Goal: Information Seeking & Learning: Learn about a topic

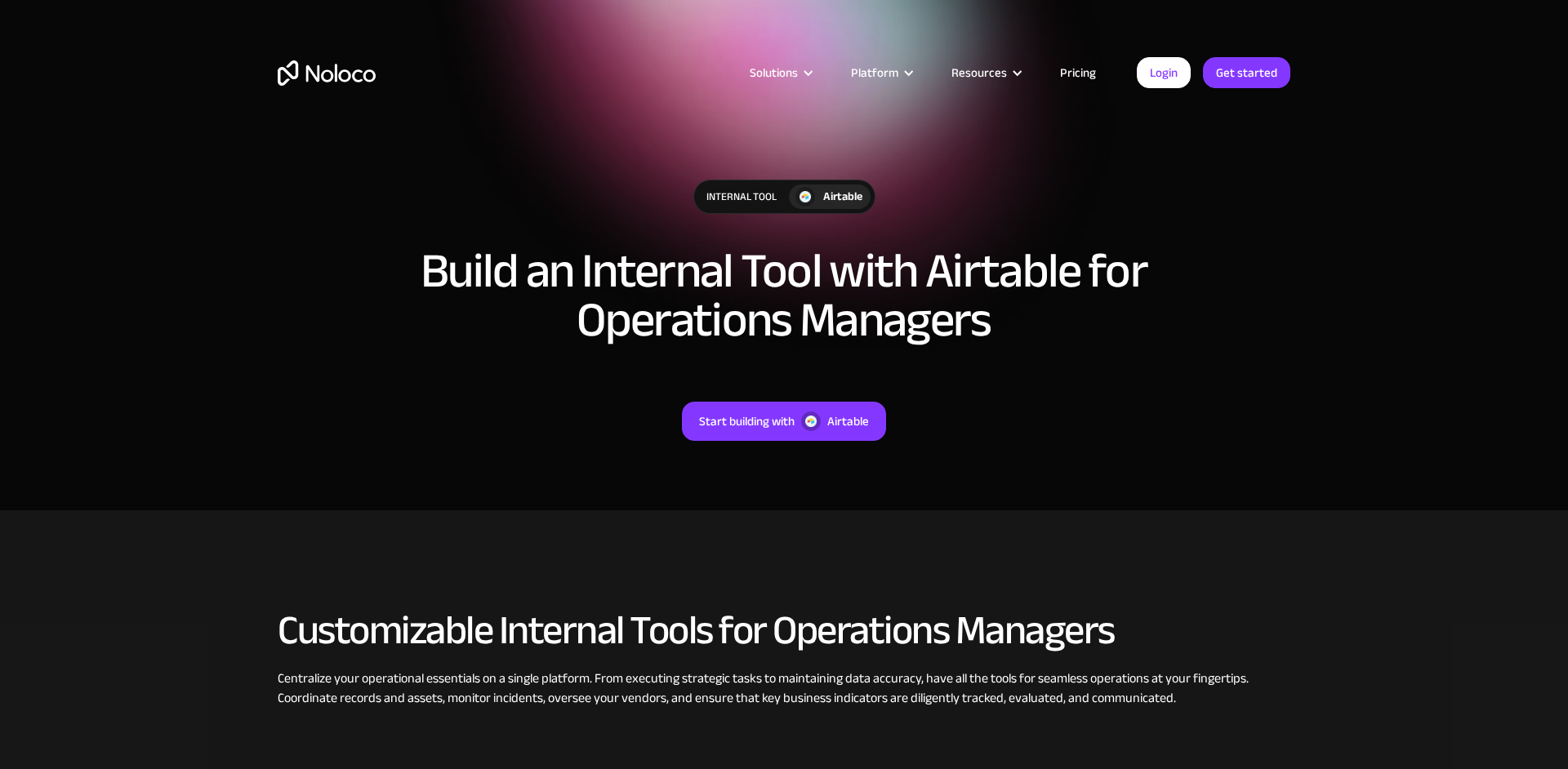
click at [1078, 72] on link "Pricing" at bounding box center [1078, 73] width 77 height 22
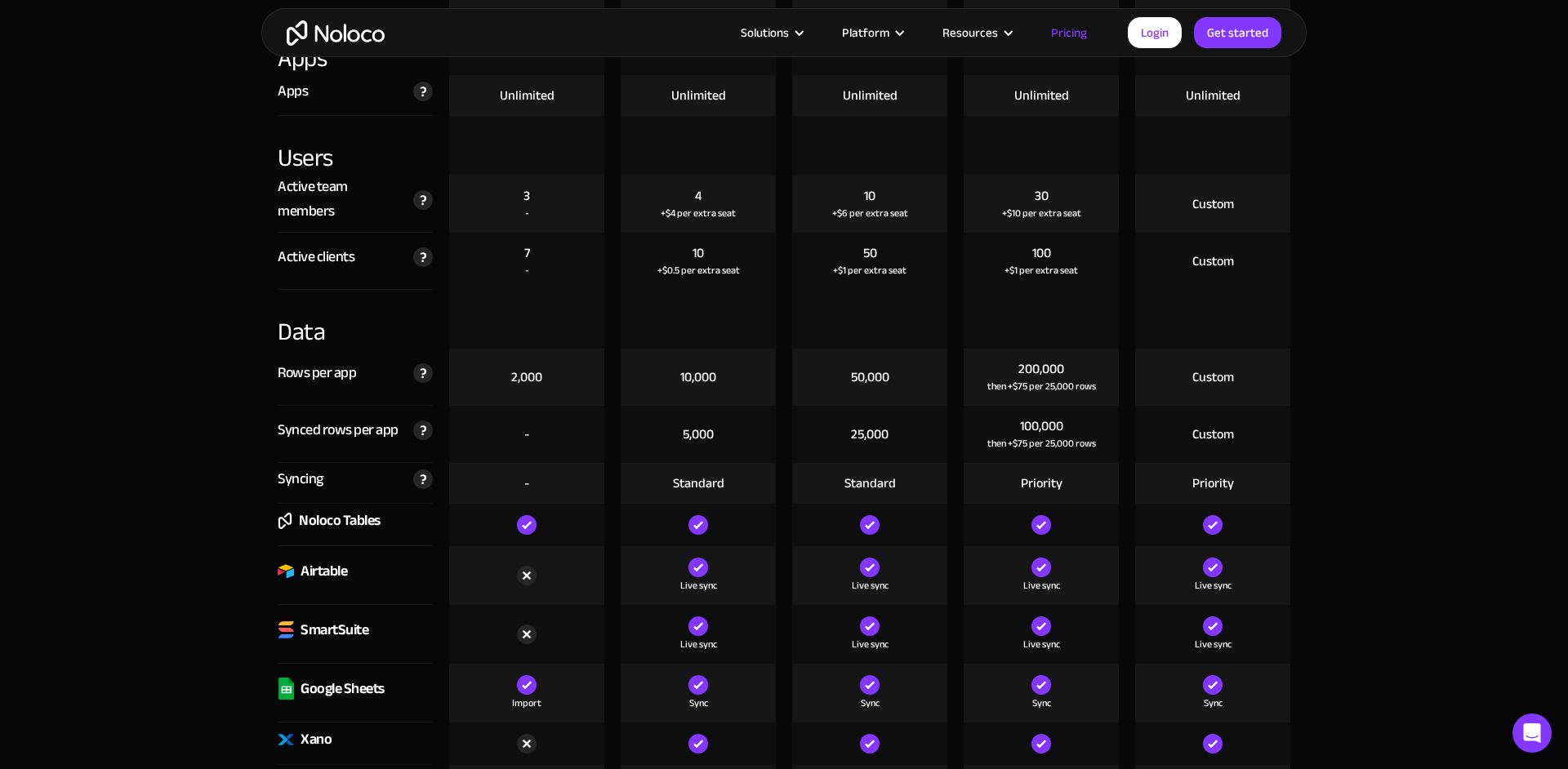
scroll to position [1831, 0]
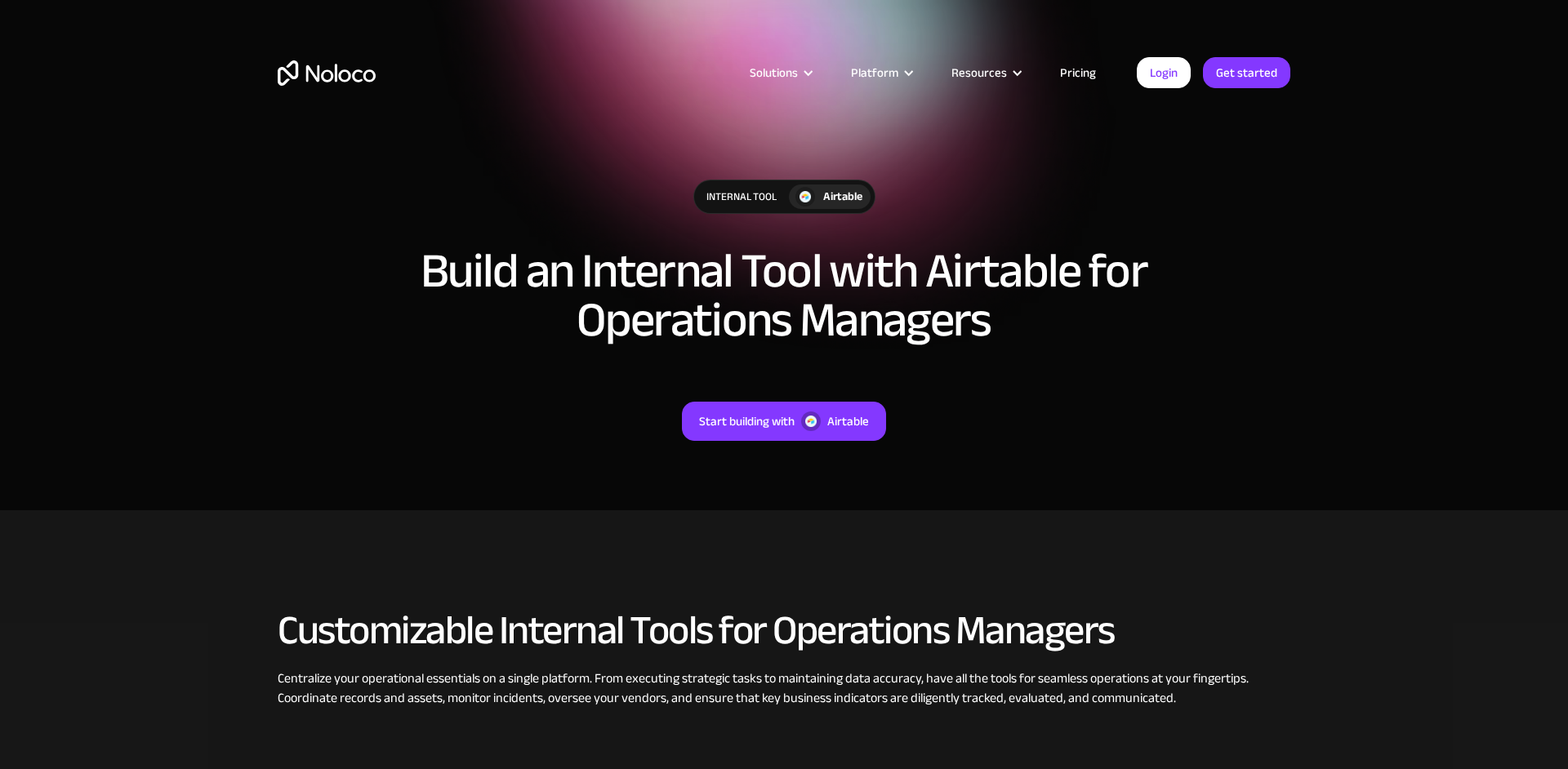
click at [522, 506] on section "Internal Tool Airtable Build an Internal Tool with Airtable for Operations Mana…" at bounding box center [784, 255] width 1568 height 510
click at [349, 83] on img "home" at bounding box center [327, 73] width 98 height 26
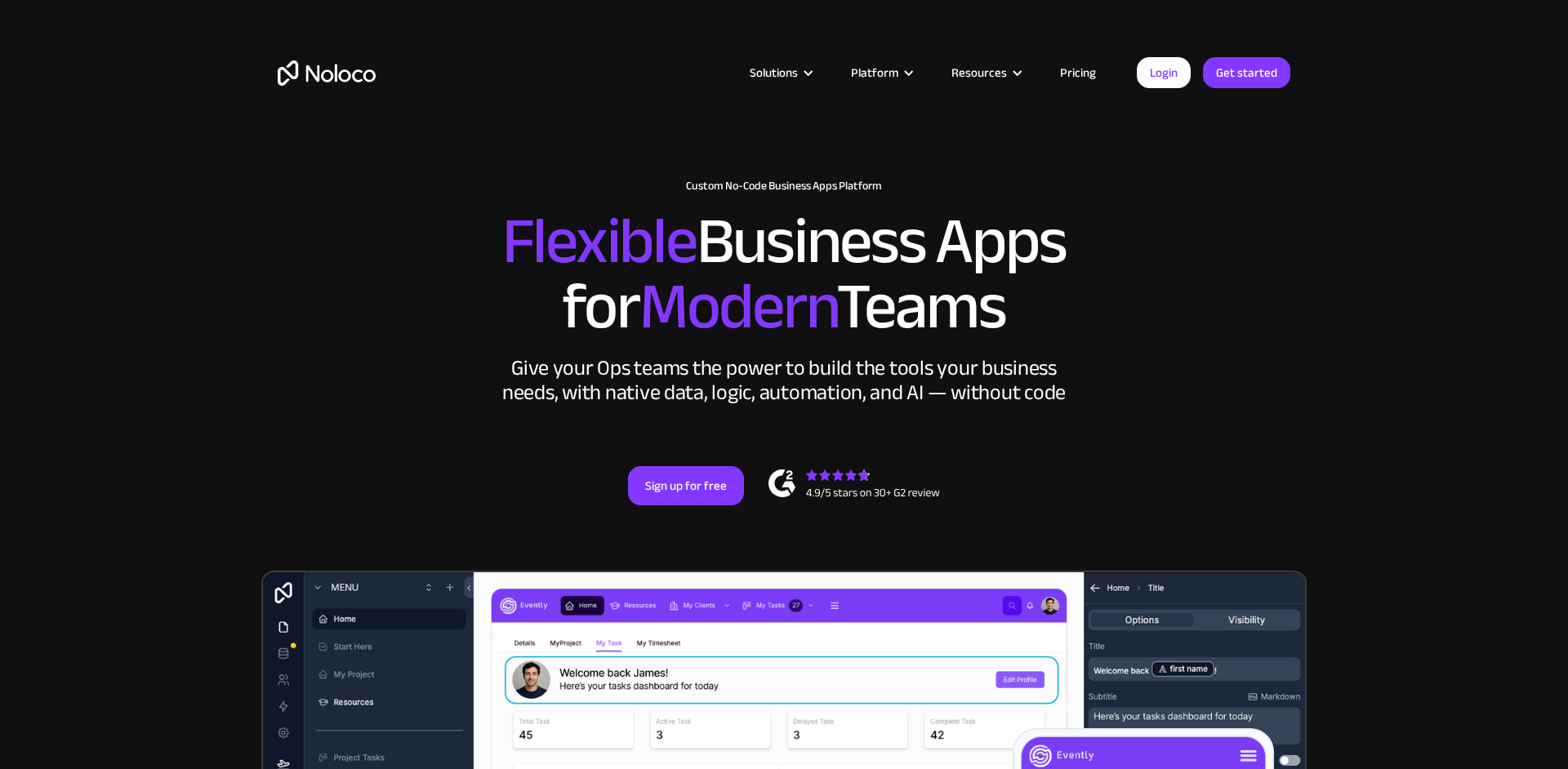
click at [1080, 71] on link "Pricing" at bounding box center [1078, 73] width 77 height 22
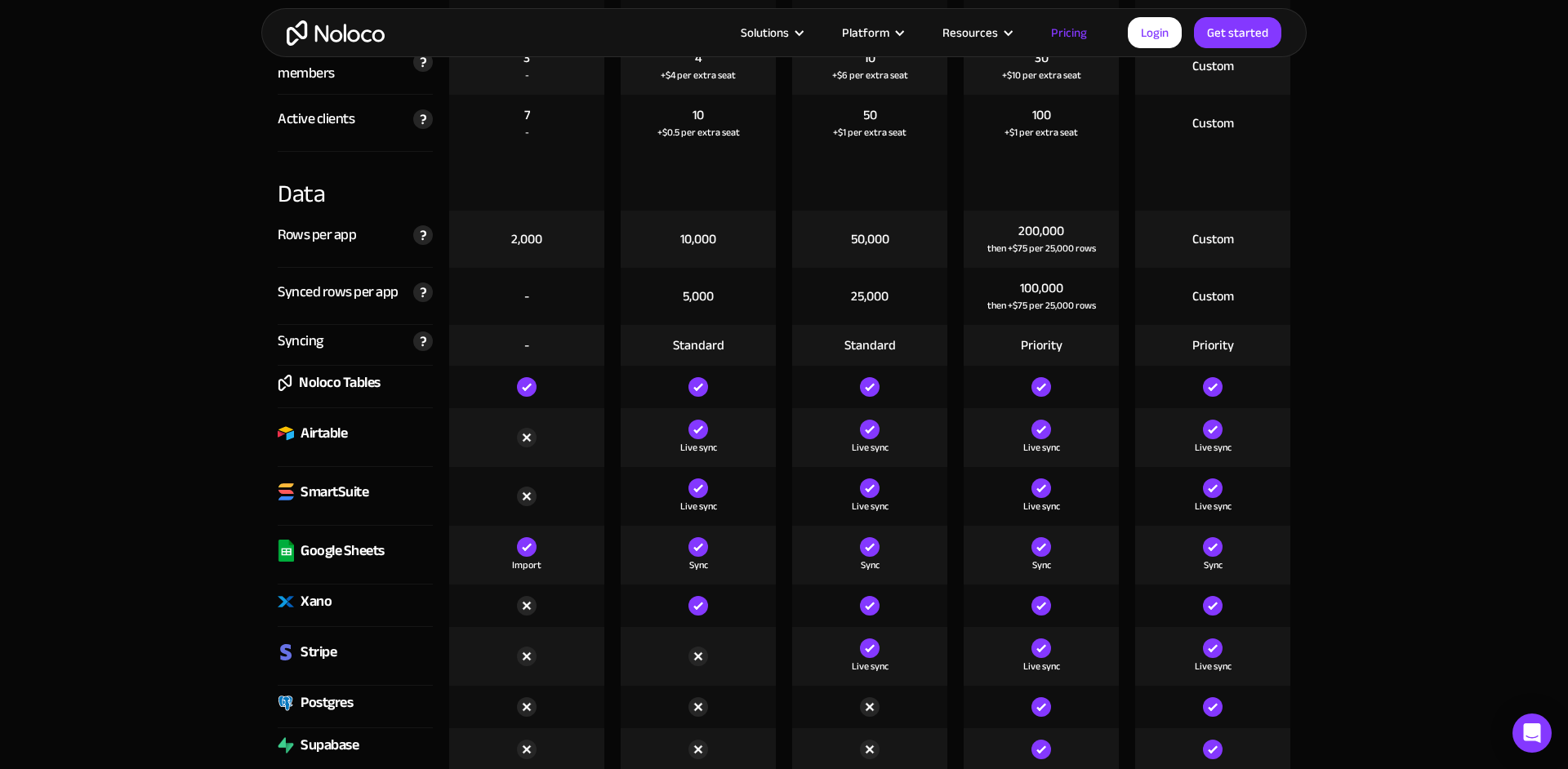
scroll to position [1972, 0]
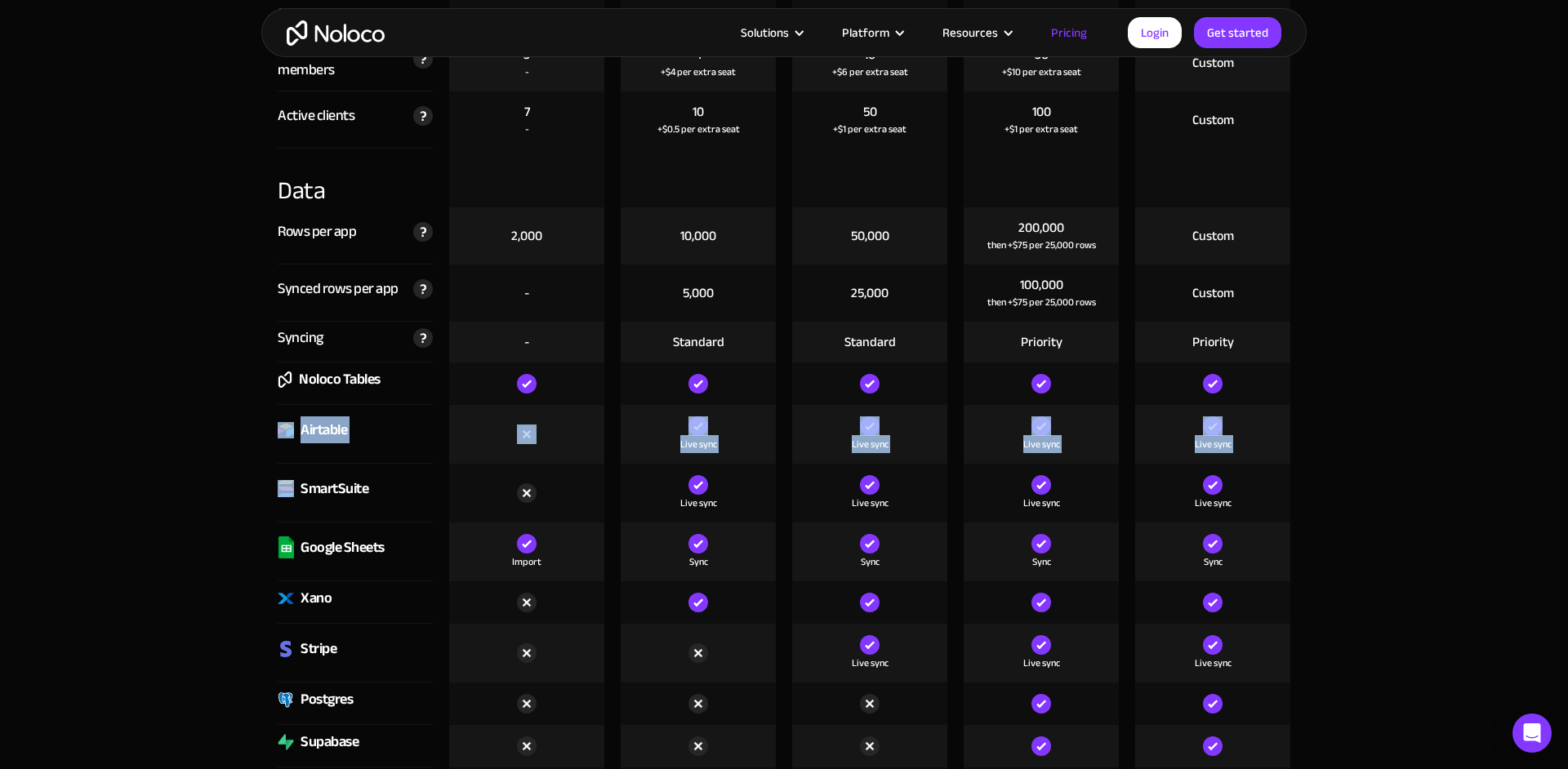
drag, startPoint x: 177, startPoint y: 493, endPoint x: 180, endPoint y: 433, distance: 60.1
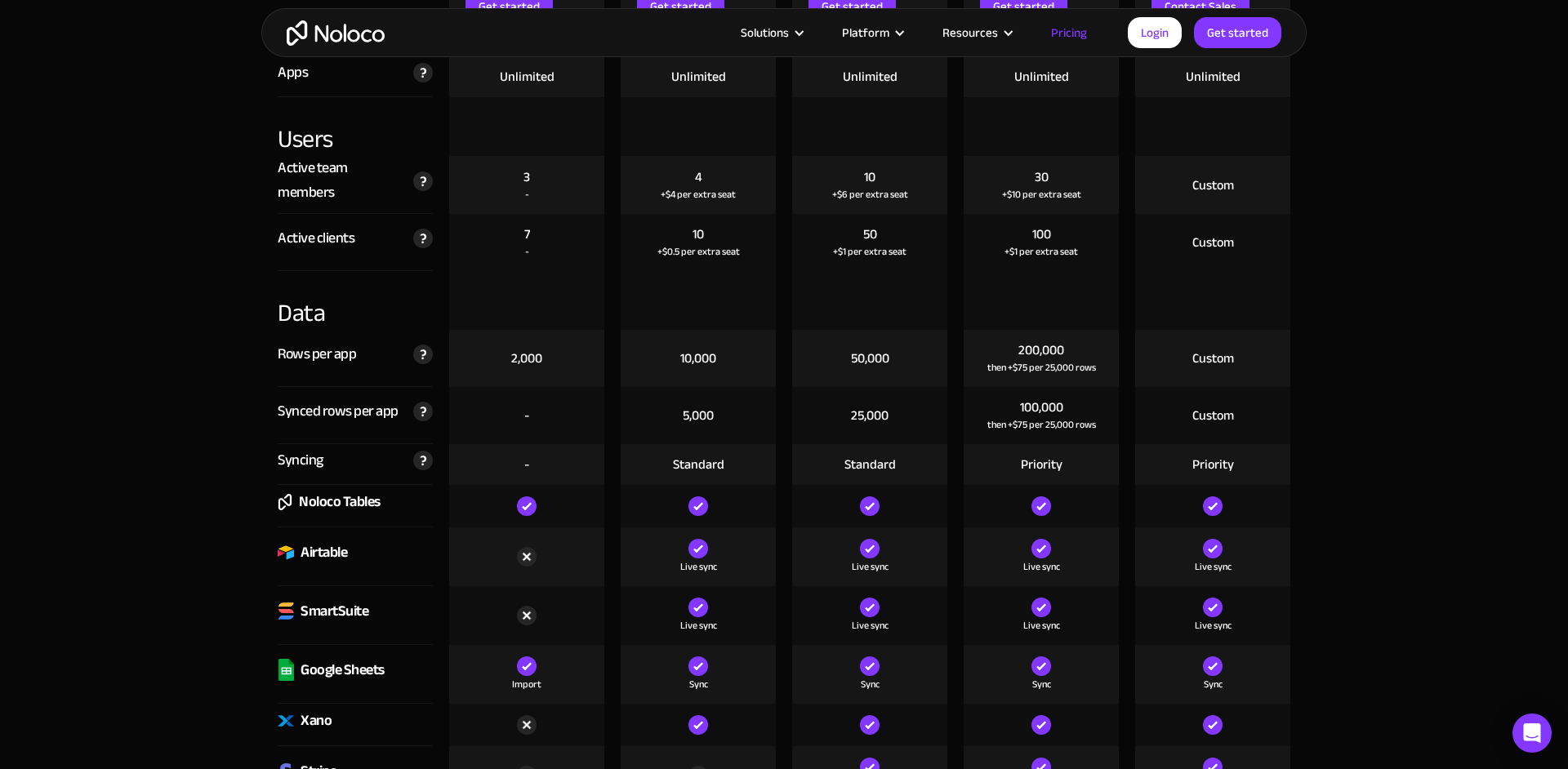
scroll to position [1848, 0]
